Goal: Task Accomplishment & Management: Manage account settings

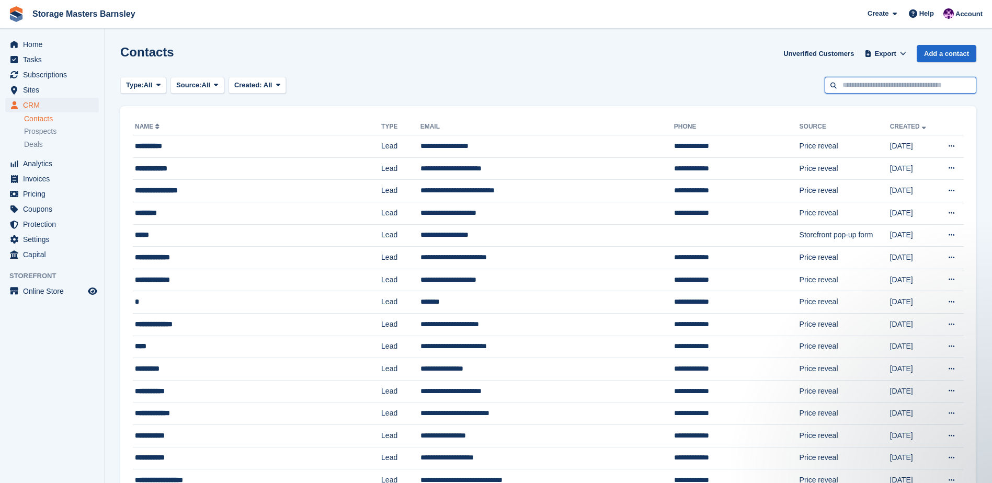
click at [879, 83] on input "text" at bounding box center [901, 85] width 152 height 17
type input "****"
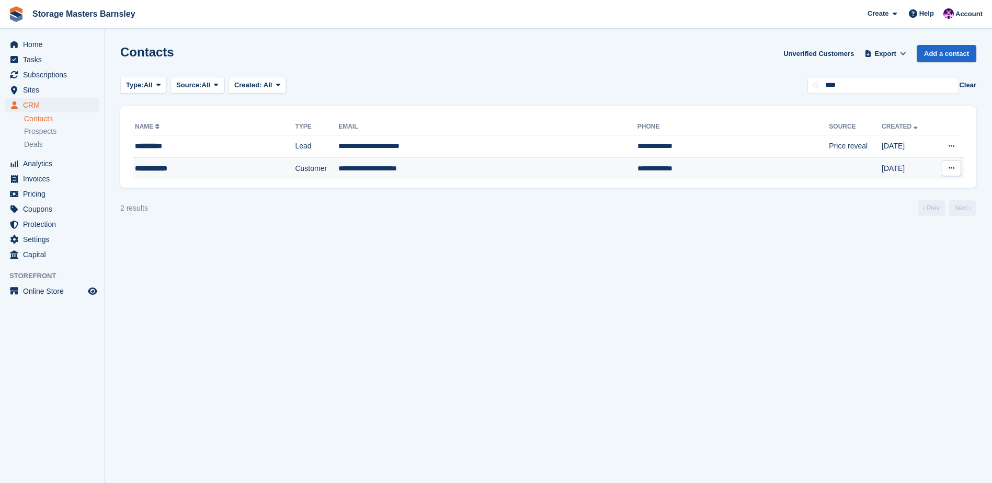
click at [441, 167] on td "**********" at bounding box center [487, 168] width 299 height 22
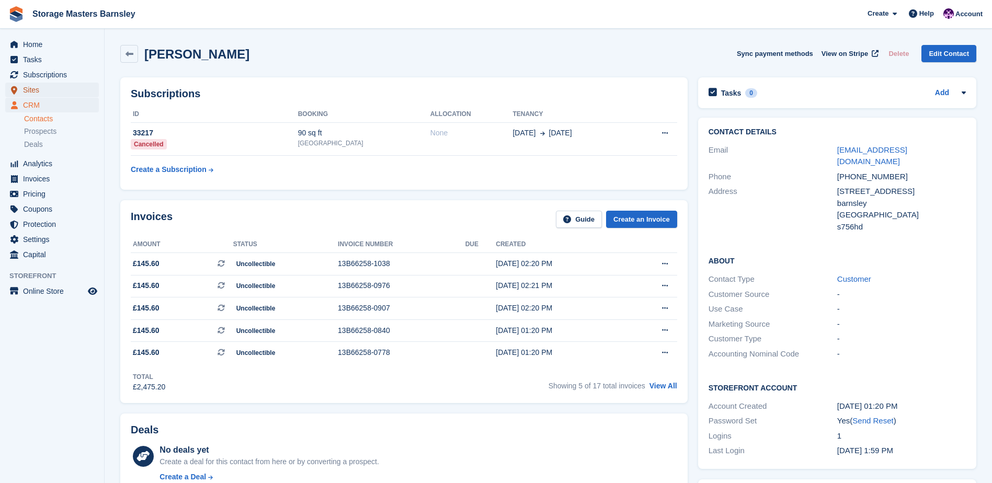
click at [37, 92] on span "Sites" at bounding box center [54, 90] width 63 height 15
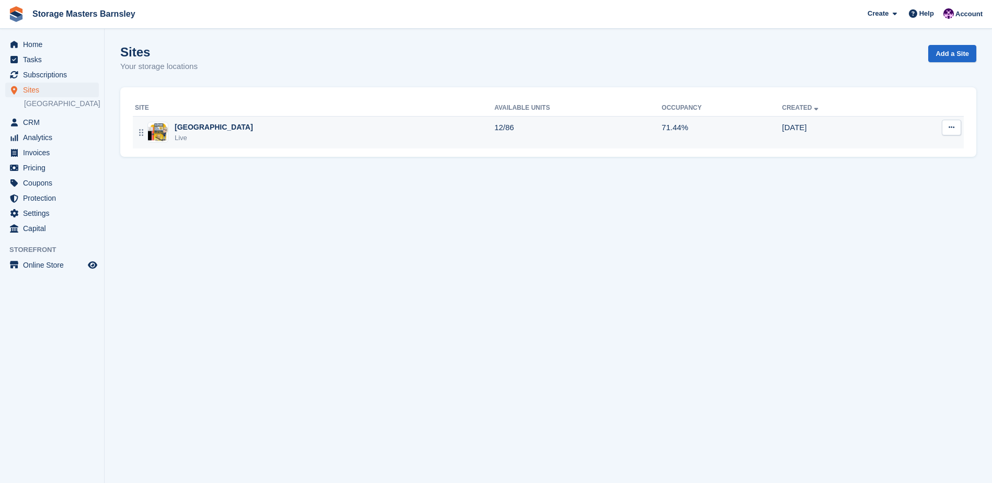
click at [422, 131] on div "Metro Trading Centre Barnsley Live" at bounding box center [314, 132] width 359 height 21
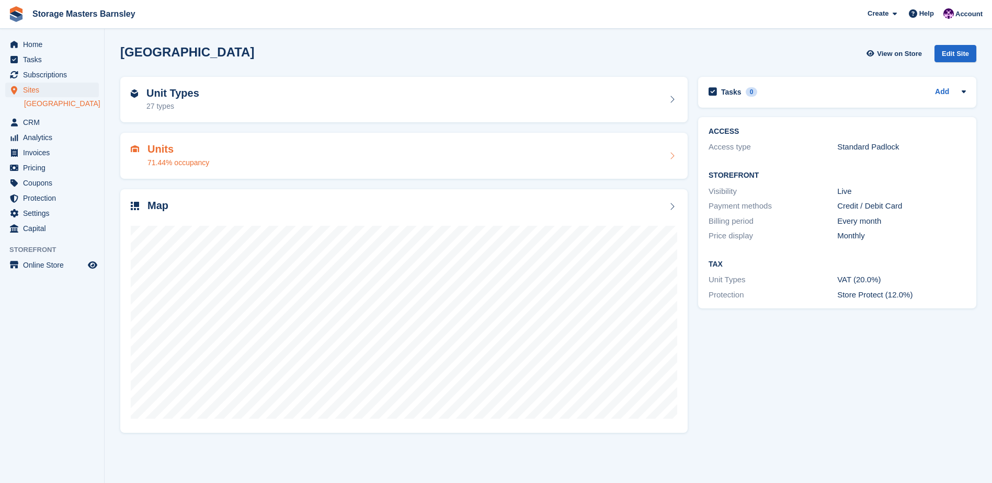
click at [482, 153] on div "Units 71.44% occupancy" at bounding box center [404, 155] width 547 height 25
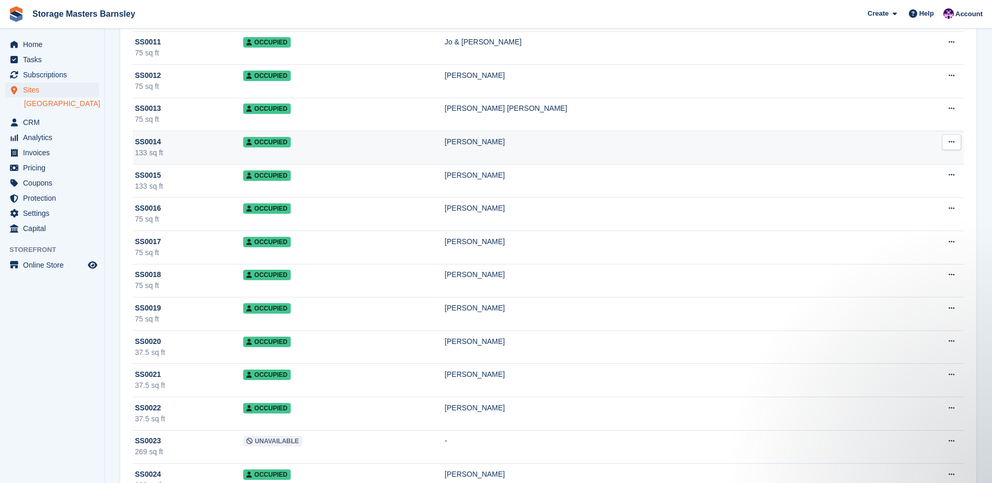
click at [720, 144] on td "Ryan Hitch" at bounding box center [667, 147] width 444 height 33
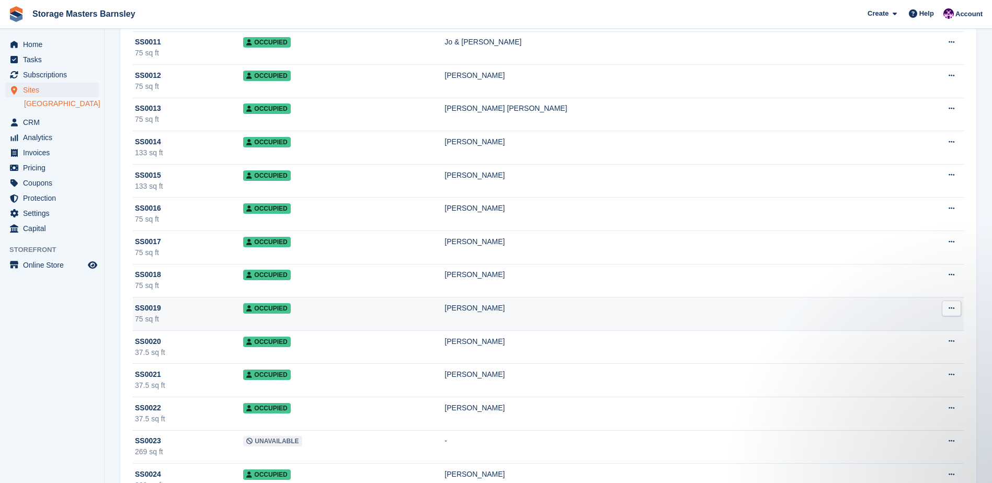
scroll to position [1264, 0]
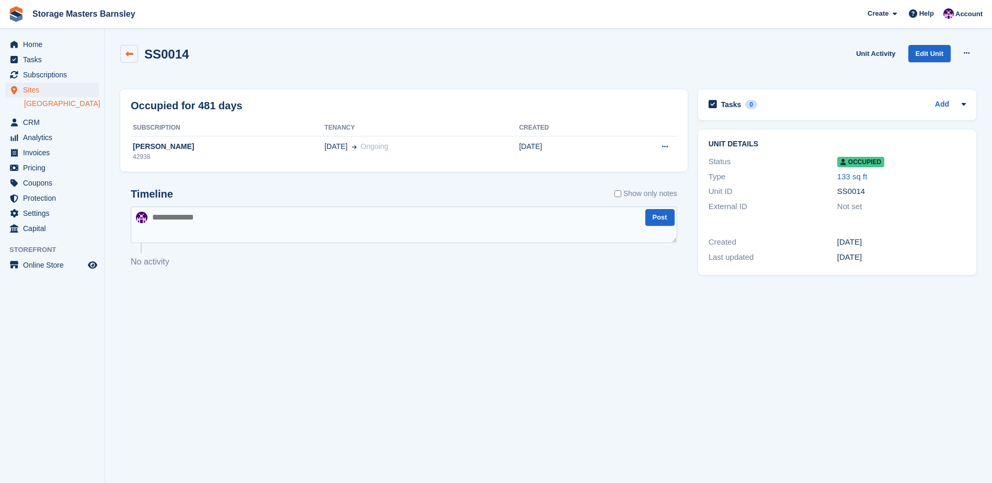
click at [128, 52] on icon at bounding box center [130, 54] width 8 height 8
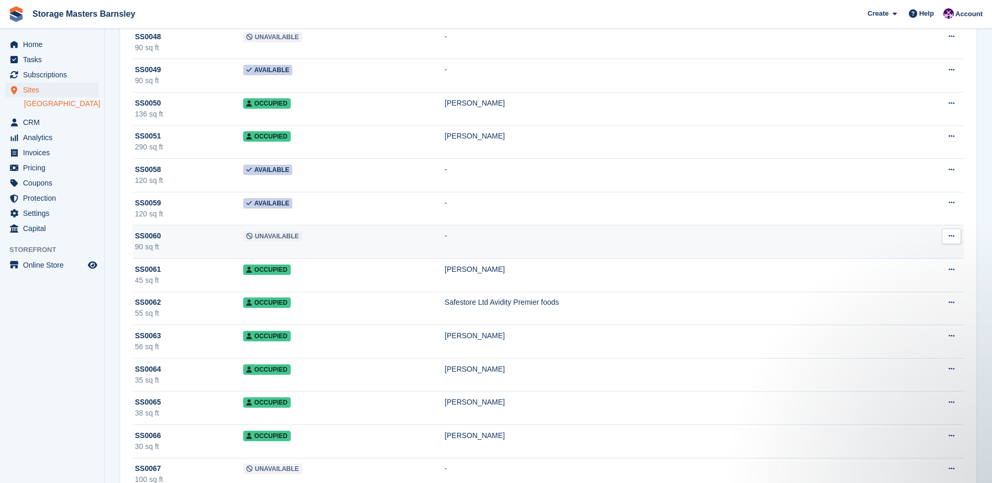
click at [406, 235] on td "Unavailable" at bounding box center [343, 241] width 201 height 33
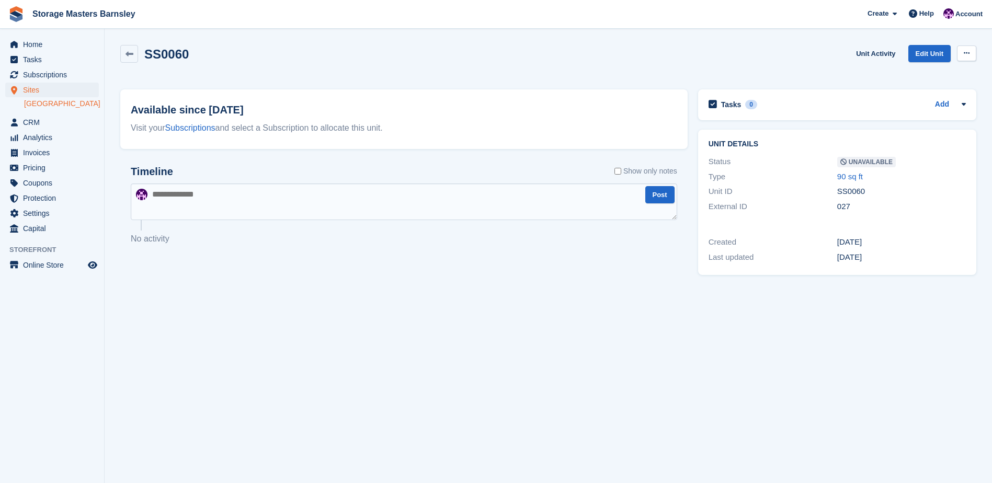
click at [972, 52] on button at bounding box center [966, 54] width 19 height 16
drag, startPoint x: 920, startPoint y: 75, endPoint x: 912, endPoint y: 76, distance: 8.4
click at [920, 75] on p "Make Available" at bounding box center [926, 74] width 91 height 14
click at [28, 127] on span "CRM" at bounding box center [54, 122] width 63 height 15
